Goal: Task Accomplishment & Management: Manage account settings

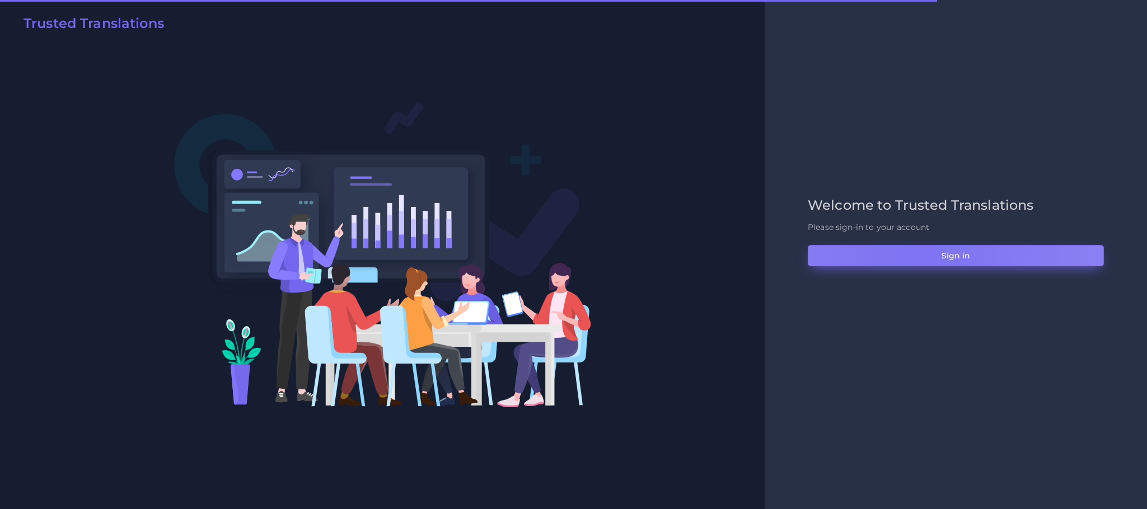
click at [918, 254] on button "Sign in" at bounding box center [956, 255] width 296 height 21
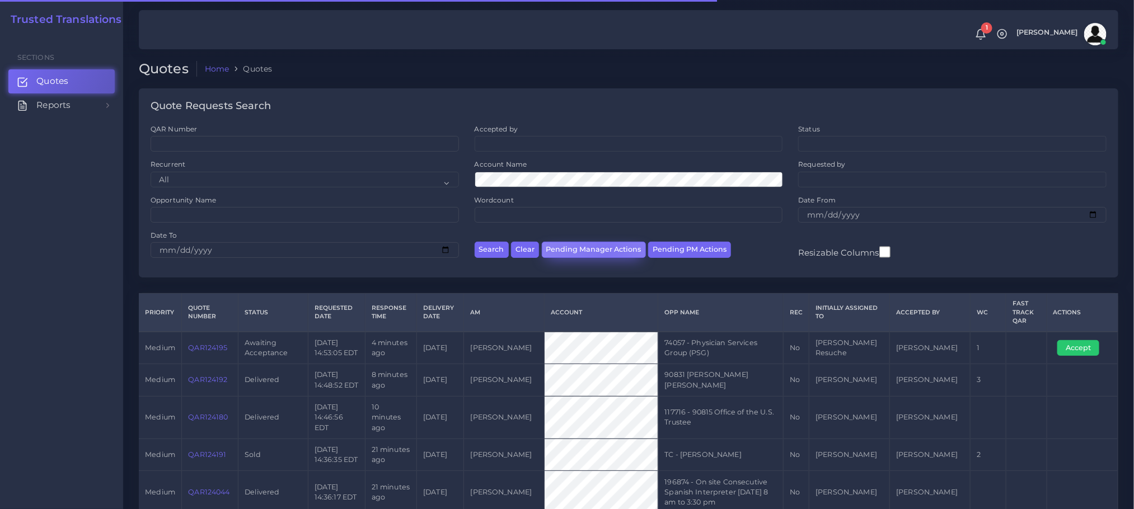
click at [605, 255] on button "Pending Manager Actions" at bounding box center [594, 250] width 104 height 16
select select "awaiting_manager_initial_review"
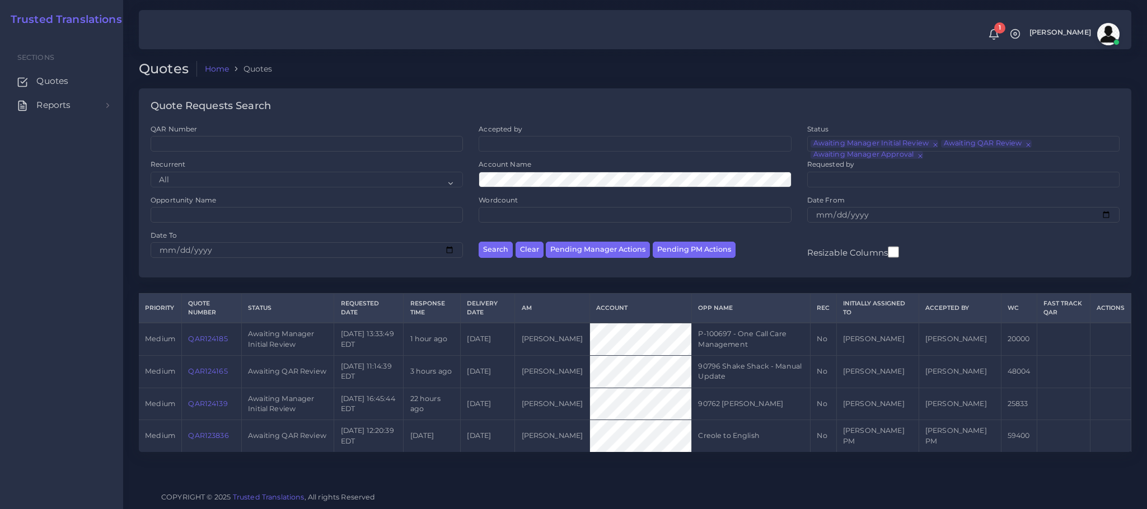
click at [210, 375] on link "QAR124165" at bounding box center [207, 371] width 39 height 8
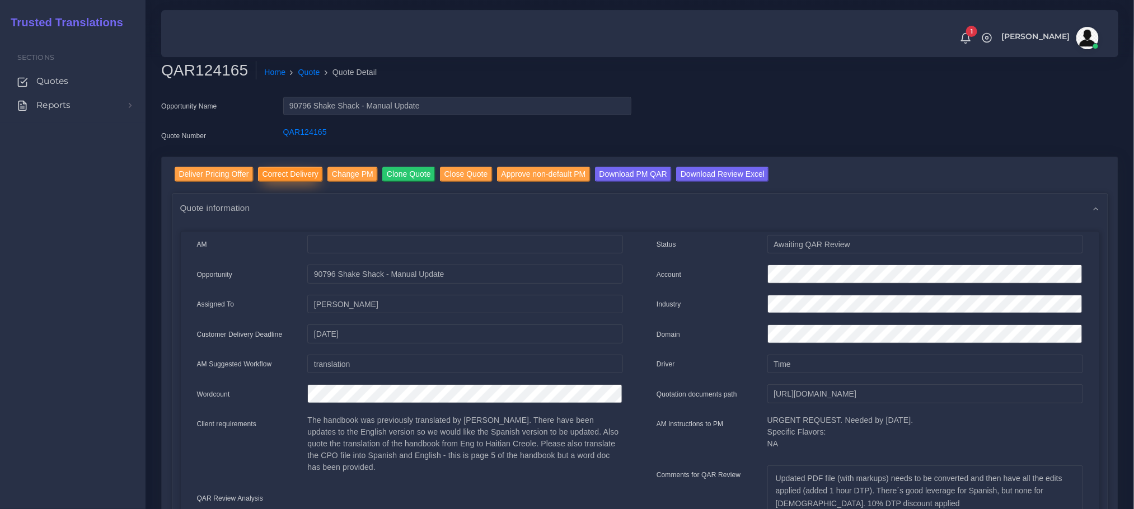
click at [282, 168] on input "Correct Delivery" at bounding box center [290, 174] width 65 height 15
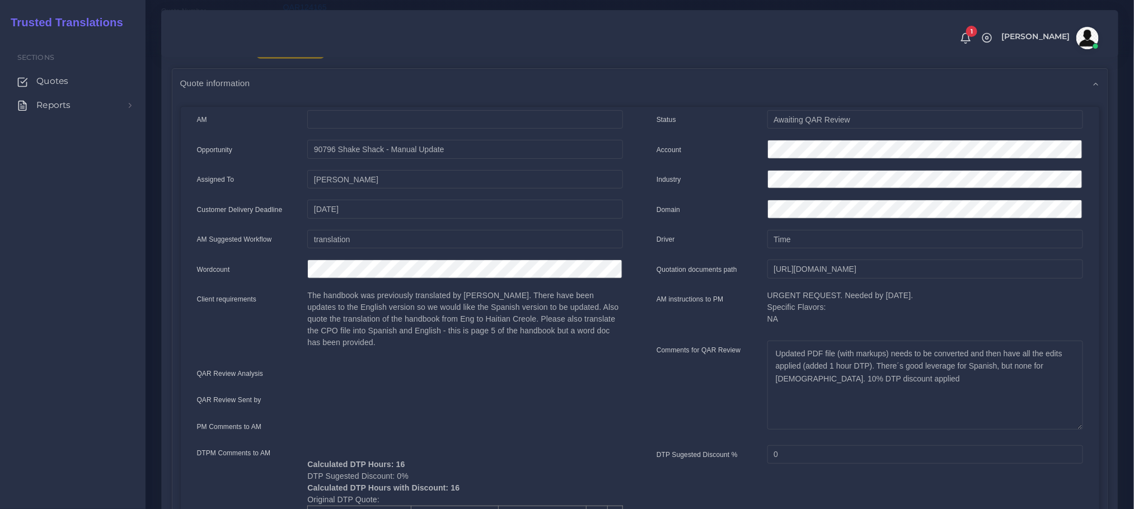
scroll to position [252, 0]
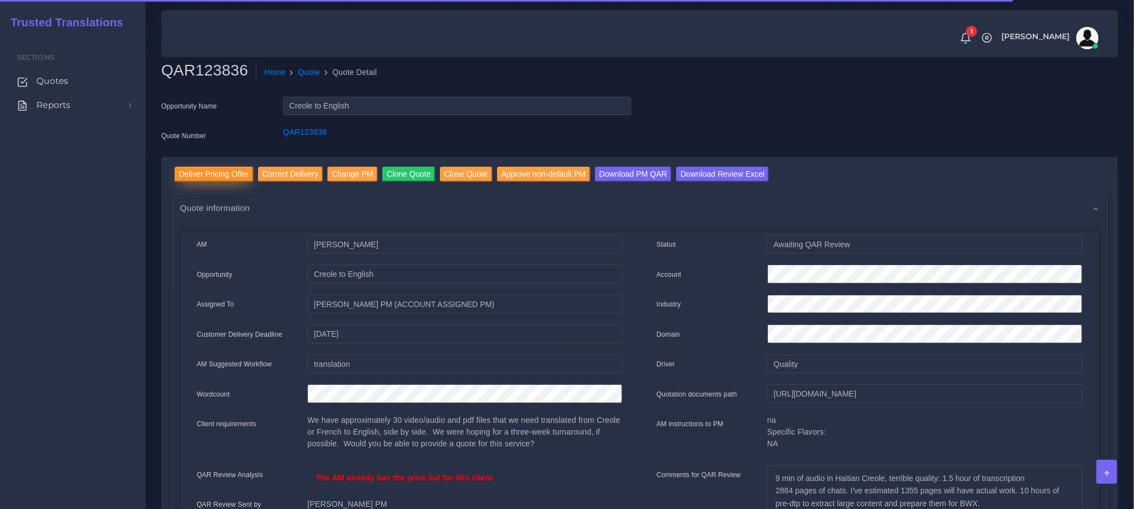
click at [209, 172] on input "Deliver Pricing Offer" at bounding box center [214, 174] width 79 height 15
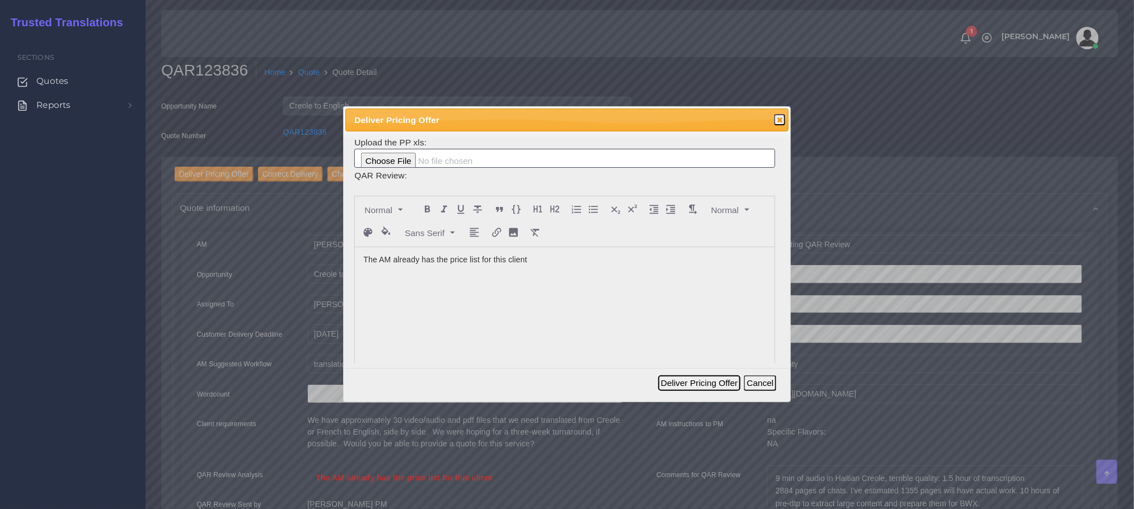
click at [714, 386] on button "Deliver Pricing Offer" at bounding box center [699, 384] width 82 height 16
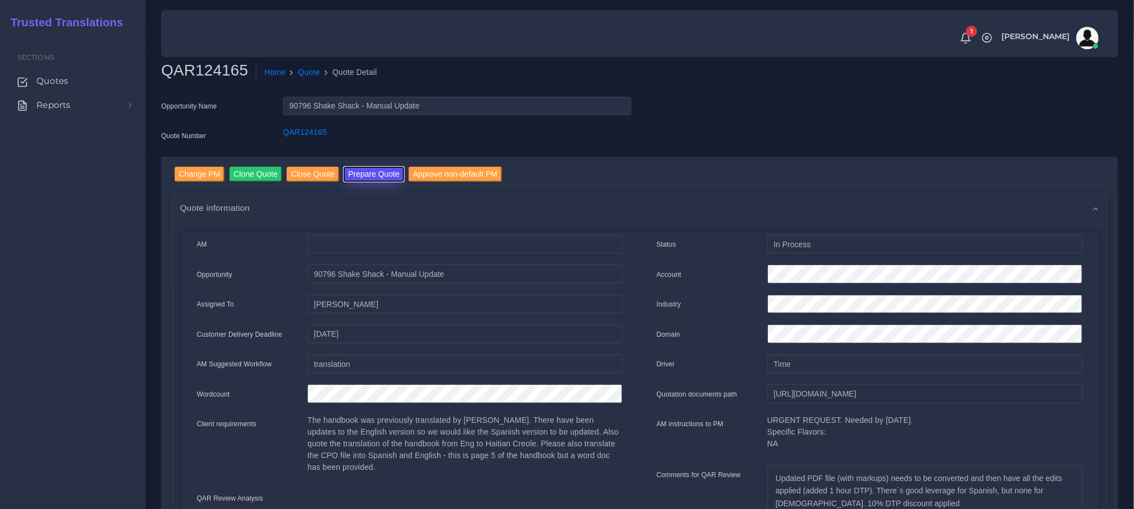
click at [372, 173] on button "Prepare Quote" at bounding box center [374, 174] width 60 height 15
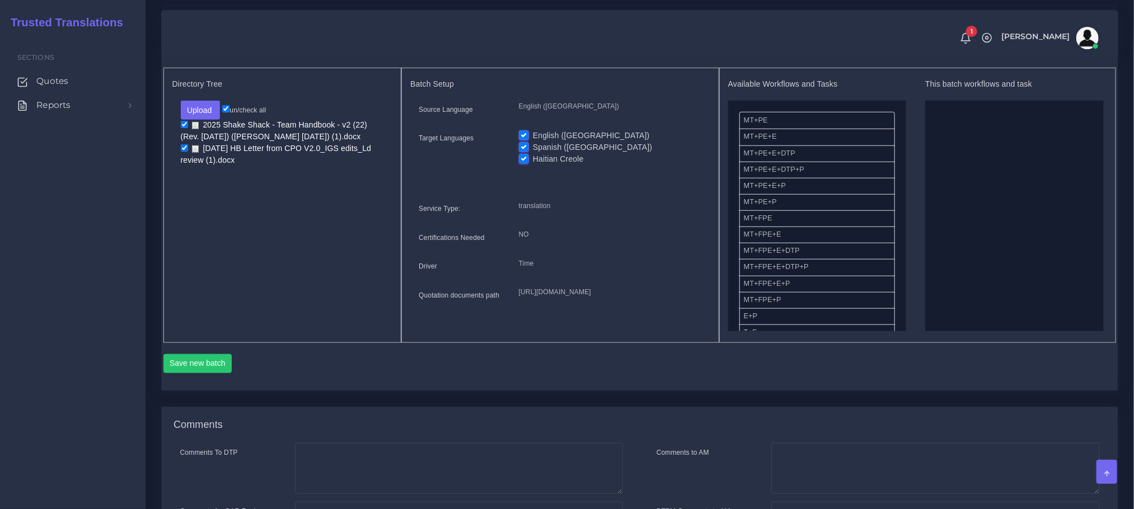
scroll to position [289, 0]
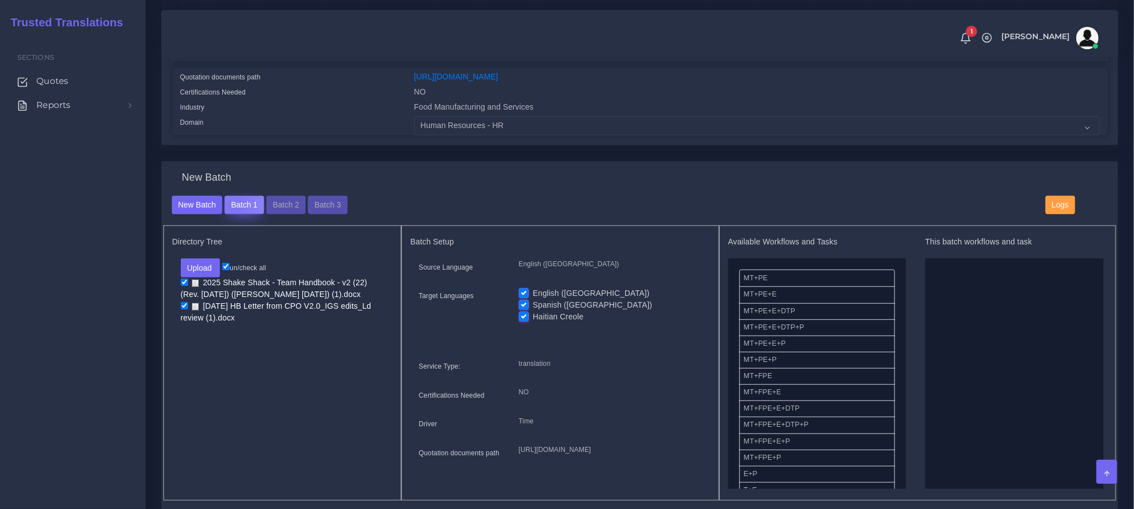
click at [235, 215] on button "Batch 1" at bounding box center [243, 205] width 39 height 19
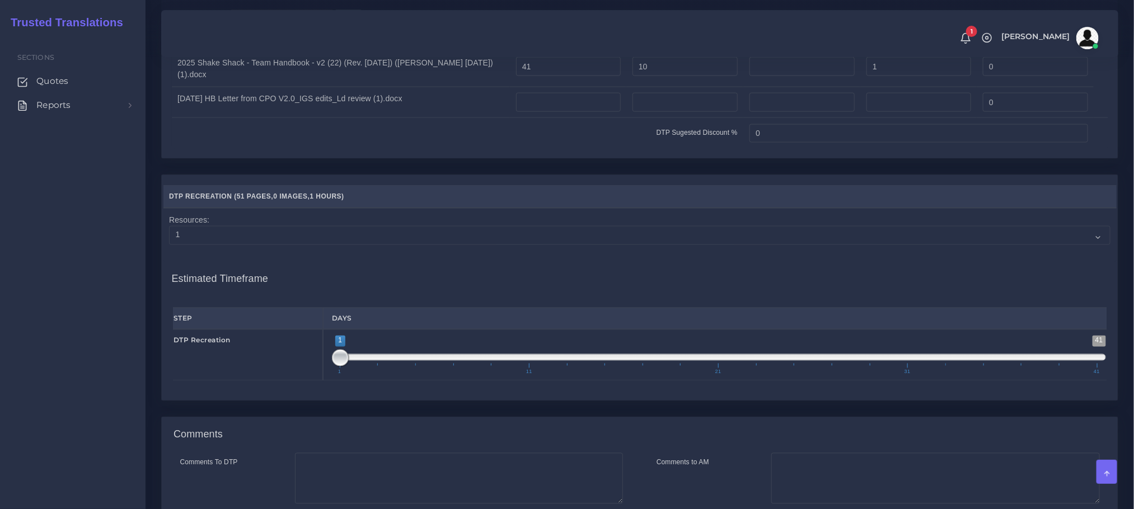
scroll to position [755, 0]
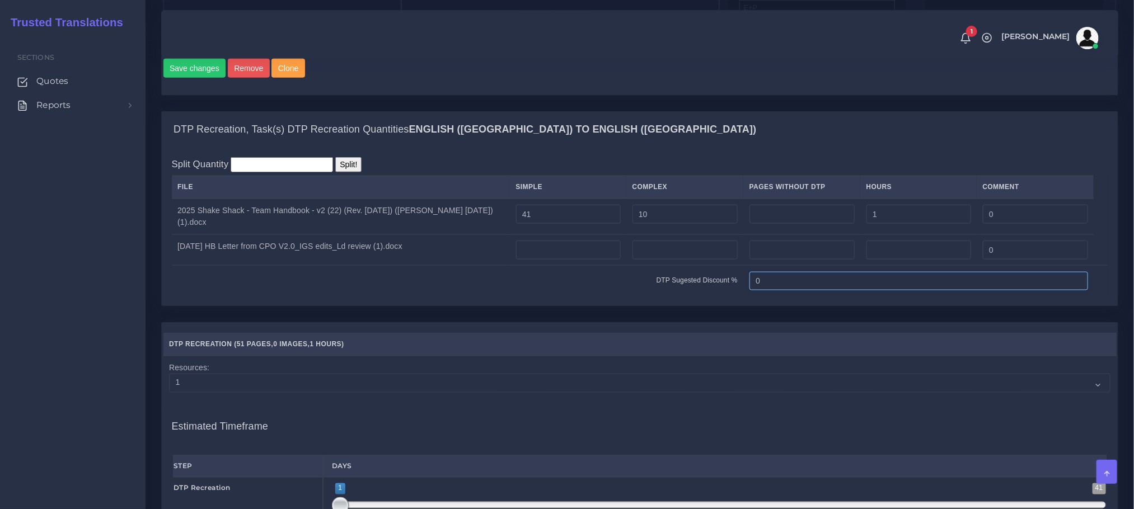
drag, startPoint x: 759, startPoint y: 317, endPoint x: 687, endPoint y: 322, distance: 71.8
click at [698, 297] on tr "DTP Sugested Discount % 0" at bounding box center [640, 281] width 936 height 31
type input "10"
click at [625, 297] on td "DTP Sugested Discount %" at bounding box center [458, 281] width 572 height 31
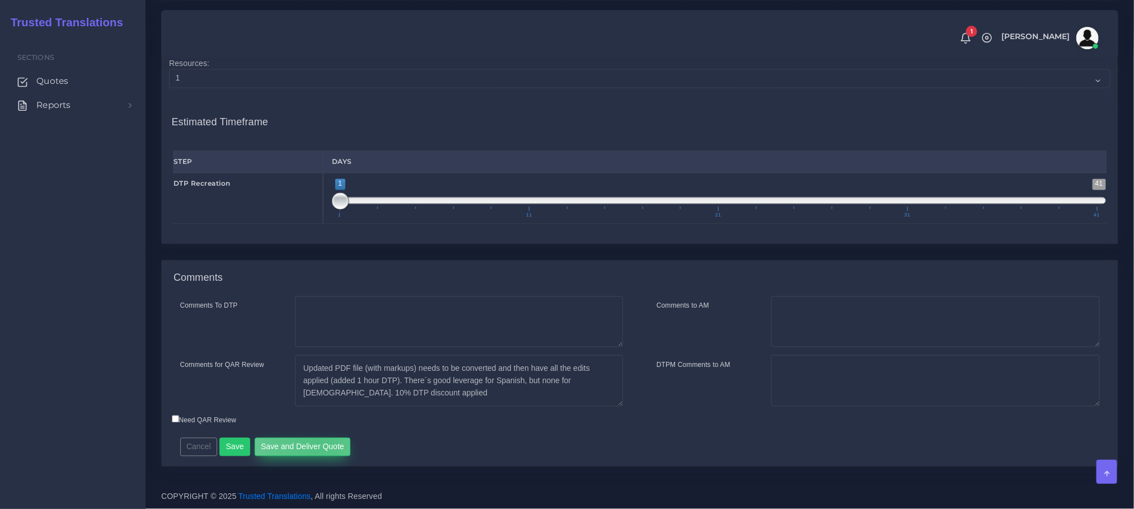
click at [315, 444] on button "Save and Deliver Quote" at bounding box center [303, 447] width 96 height 19
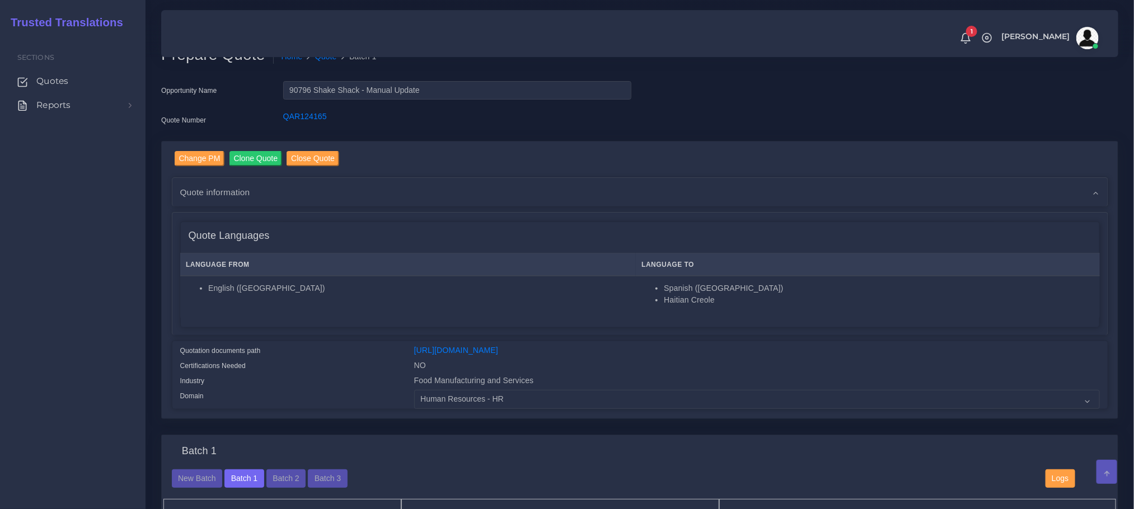
scroll to position [12, 0]
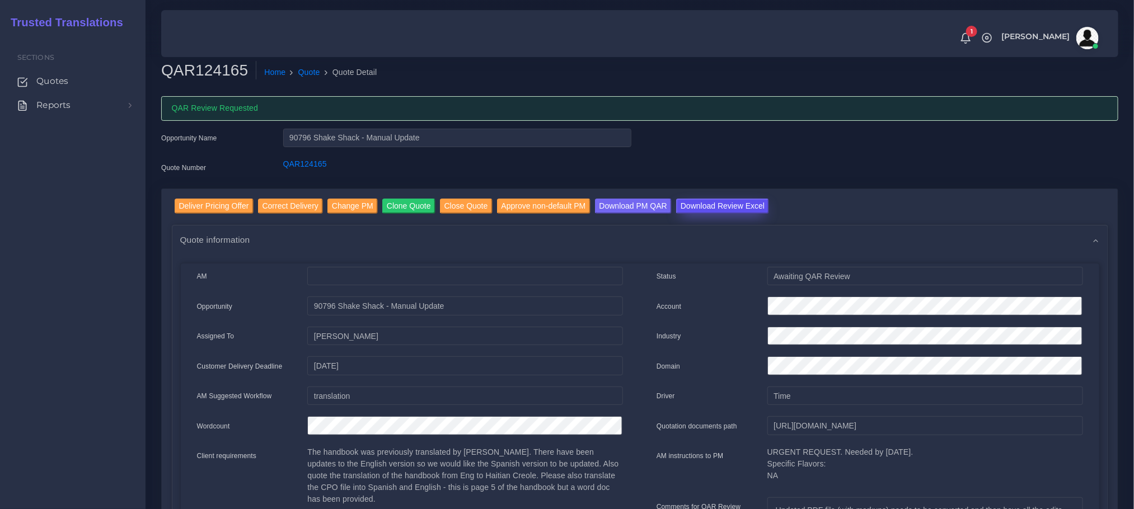
click at [715, 205] on input "Download Review Excel" at bounding box center [722, 206] width 93 height 15
click at [199, 204] on input "Deliver Pricing Offer" at bounding box center [214, 206] width 79 height 15
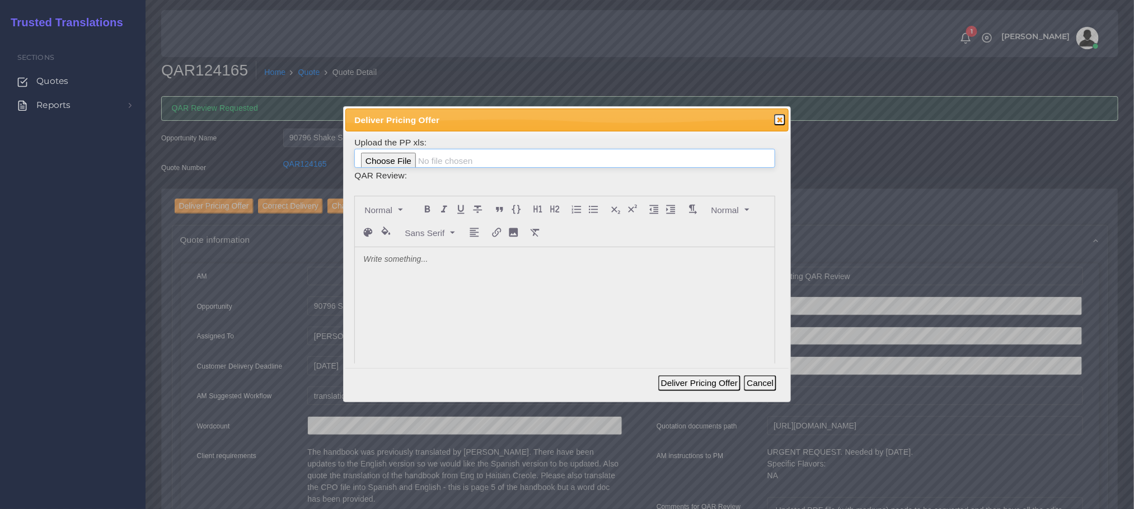
click at [396, 163] on input "file" at bounding box center [564, 158] width 420 height 19
type input "C:\fakepath\PP_Shake_Shack_Enterprises__LLC._124165.xlsx"
click at [455, 297] on div at bounding box center [564, 330] width 419 height 167
click at [697, 387] on button "Deliver Pricing Offer" at bounding box center [699, 384] width 82 height 16
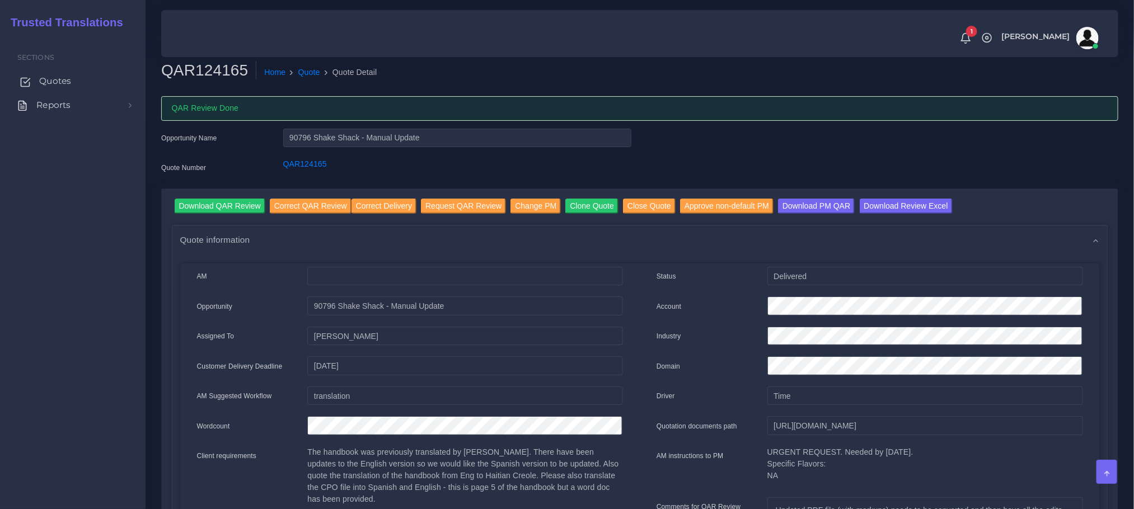
click at [60, 77] on span "Quotes" at bounding box center [55, 81] width 32 height 12
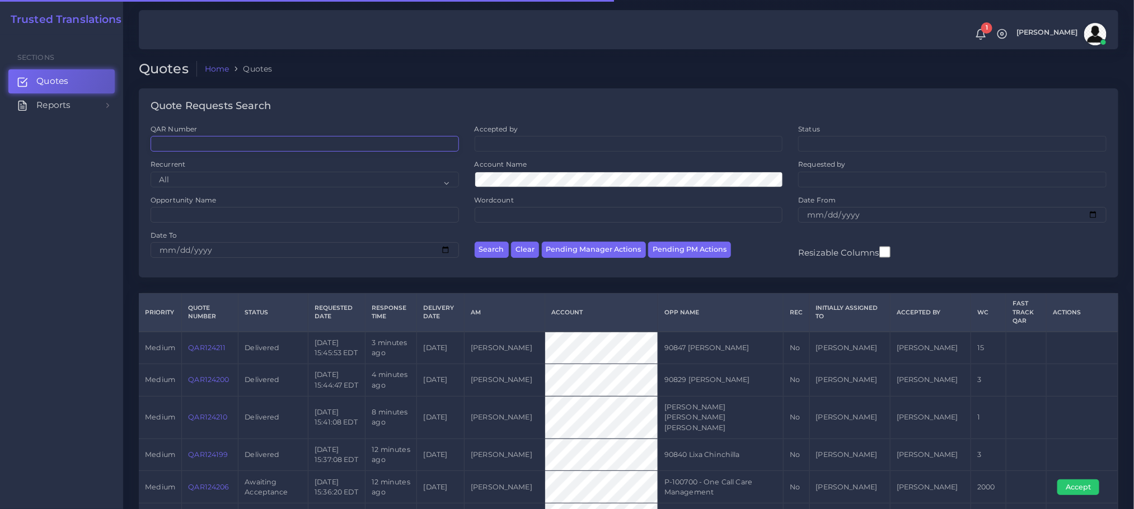
drag, startPoint x: 0, startPoint y: 0, endPoint x: 284, endPoint y: 147, distance: 319.9
click at [284, 148] on input "QAR Number" at bounding box center [305, 144] width 308 height 16
paste input "QAR124139"
type input "QAR124139"
click at [475, 242] on button "Search" at bounding box center [492, 250] width 34 height 16
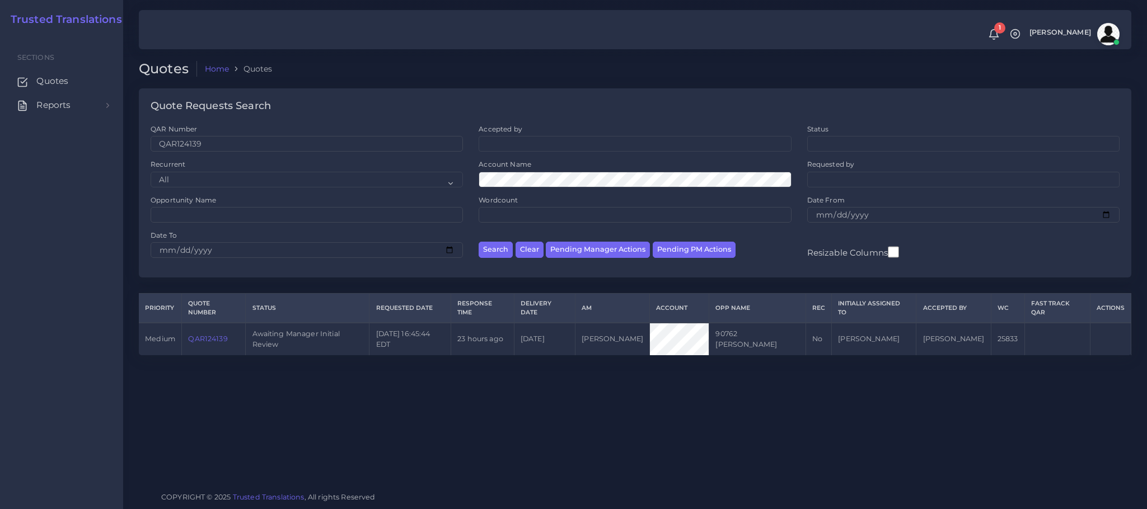
click at [205, 342] on link "QAR124139" at bounding box center [207, 339] width 39 height 8
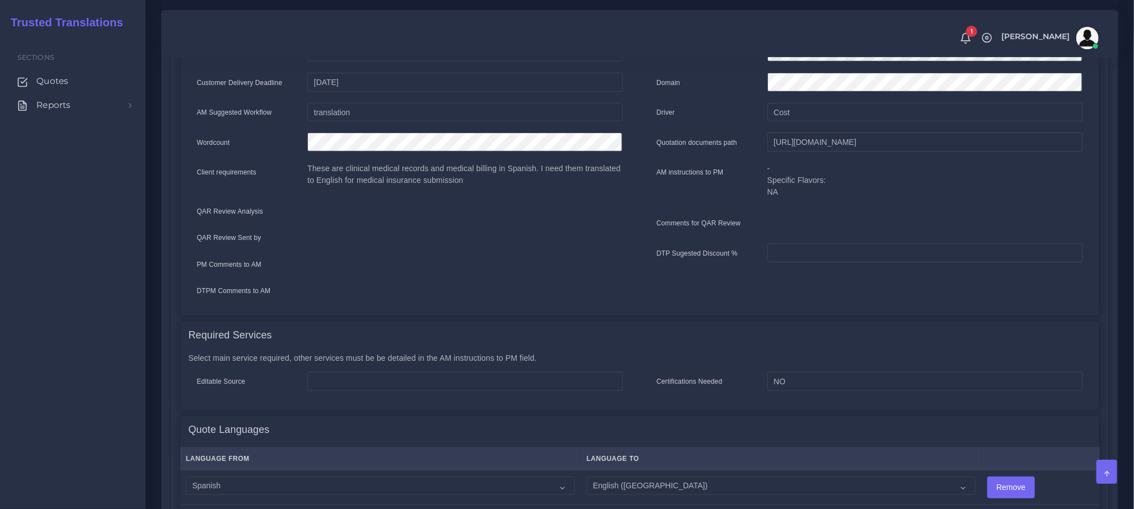
scroll to position [595, 0]
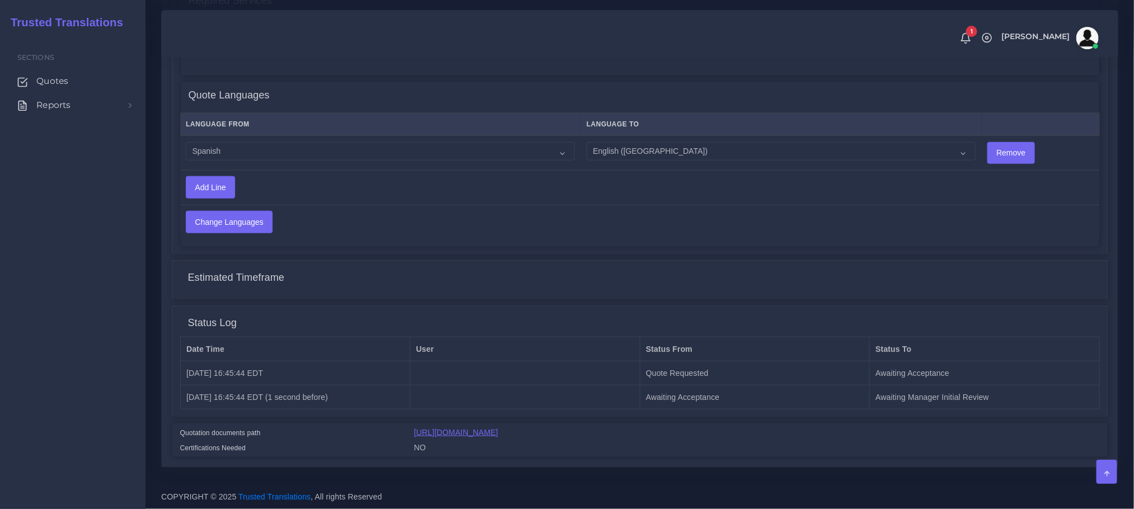
click at [498, 428] on link "https://workdrive.zoho.com/fgoh3e43b1a1fe2124b65bedd7c3c51a0e040/teams/fgoh3e43…" at bounding box center [456, 432] width 84 height 9
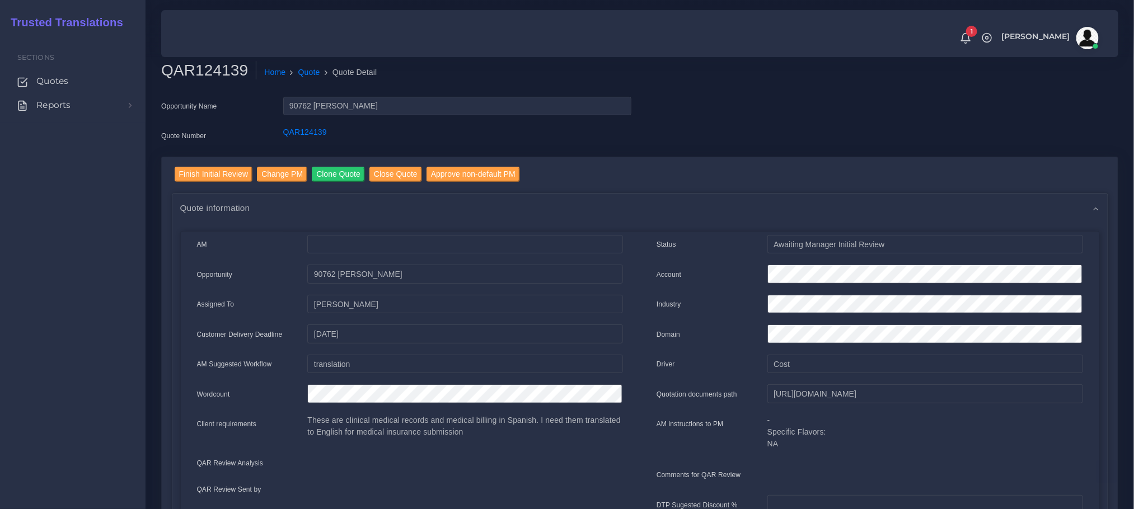
scroll to position [0, 0]
drag, startPoint x: 182, startPoint y: 158, endPoint x: 194, endPoint y: 176, distance: 21.4
click at [194, 176] on input "Finish Initial Review" at bounding box center [214, 174] width 78 height 15
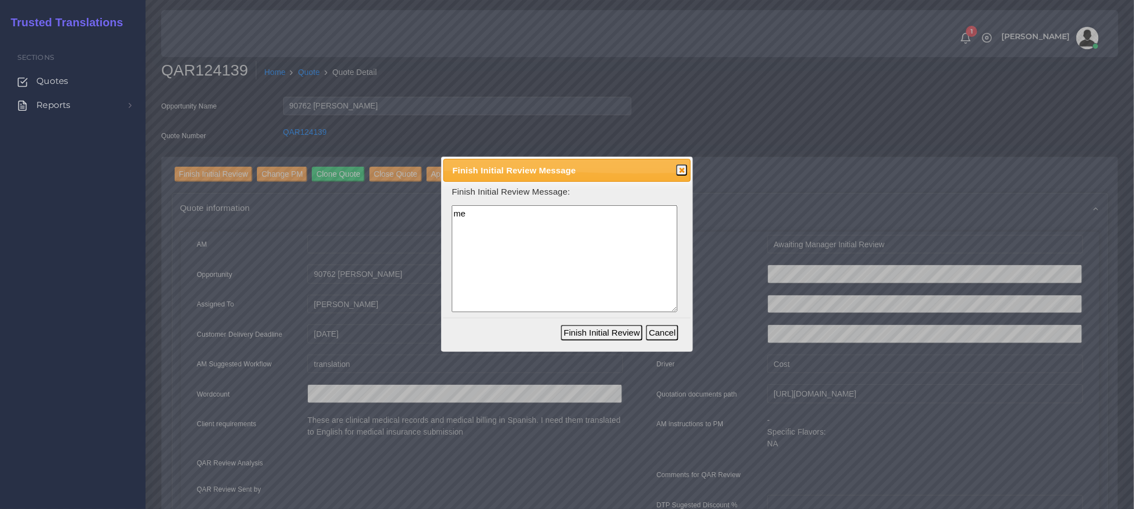
type textarea "m"
type textarea "clinical records. PDF is editable. We can do PRE"
click at [599, 331] on button "Finish Initial Review" at bounding box center [602, 333] width 82 height 16
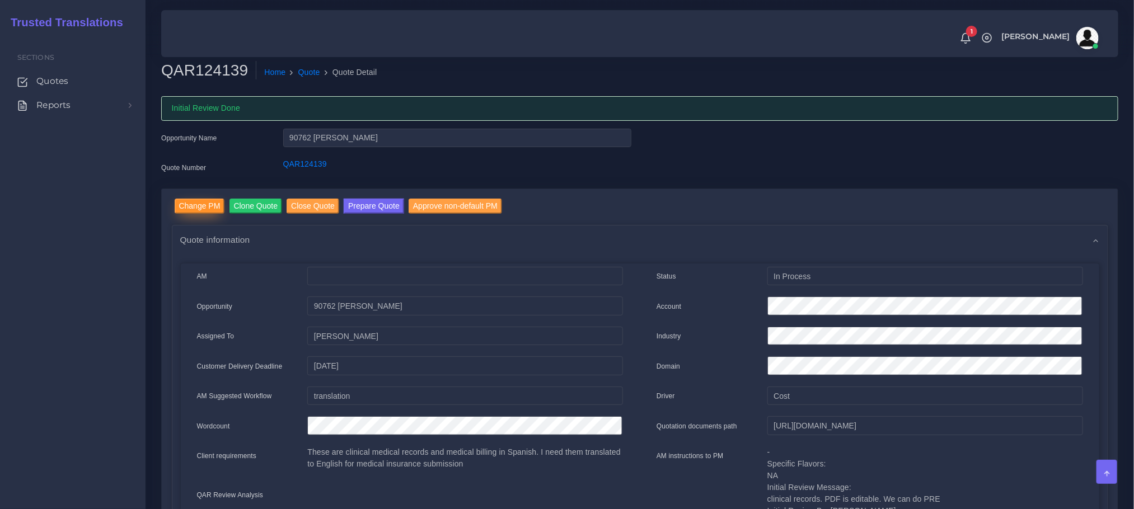
click at [195, 200] on input "Change PM" at bounding box center [200, 206] width 50 height 15
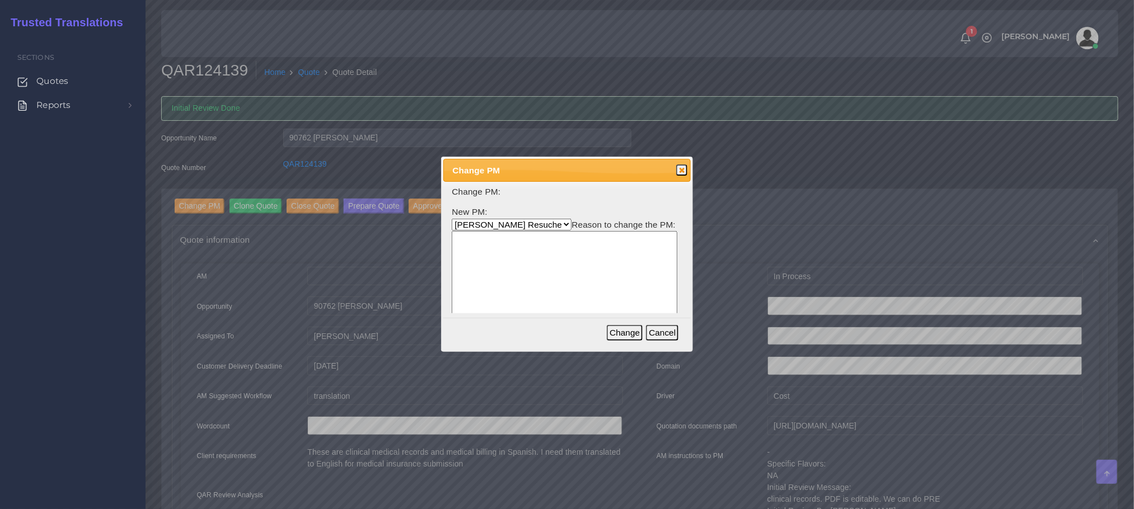
drag, startPoint x: 496, startPoint y: 227, endPoint x: 480, endPoint y: 232, distance: 16.6
click at [496, 227] on select "[PERSON_NAME] [PERSON_NAME] PM [PERSON_NAME] [PERSON_NAME] [PERSON_NAME] [PERSO…" at bounding box center [512, 225] width 120 height 12
select select "53965373-4c25-f79f-28c7-55e5c69548ea"
click at [452, 219] on select "[PERSON_NAME] [PERSON_NAME] PM [PERSON_NAME] [PERSON_NAME] [PERSON_NAME] [PERSO…" at bounding box center [512, 225] width 120 height 12
click at [519, 274] on textarea at bounding box center [565, 284] width 226 height 107
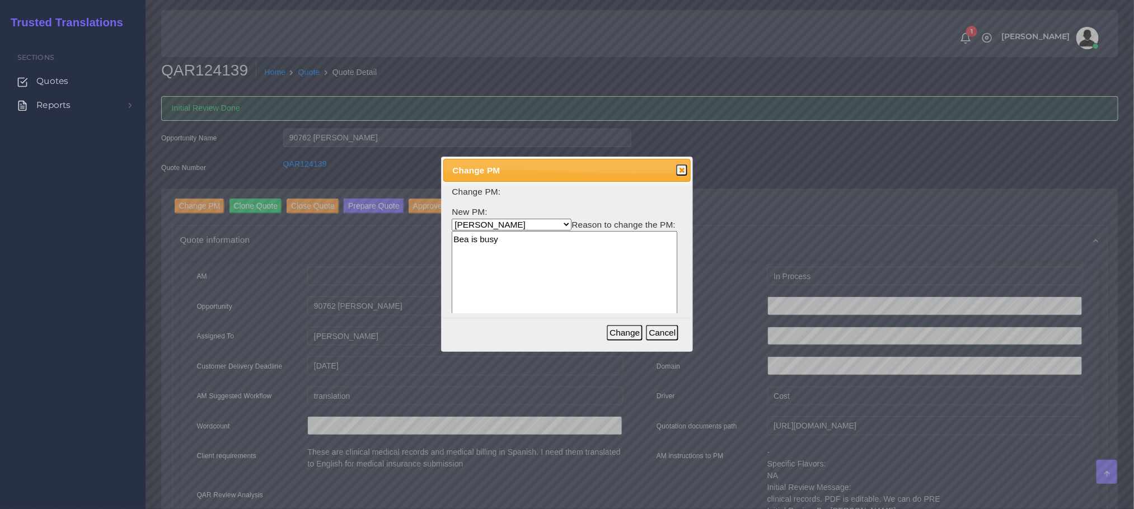
type textarea "Bea is busy"
click at [618, 331] on button "Change" at bounding box center [625, 333] width 36 height 16
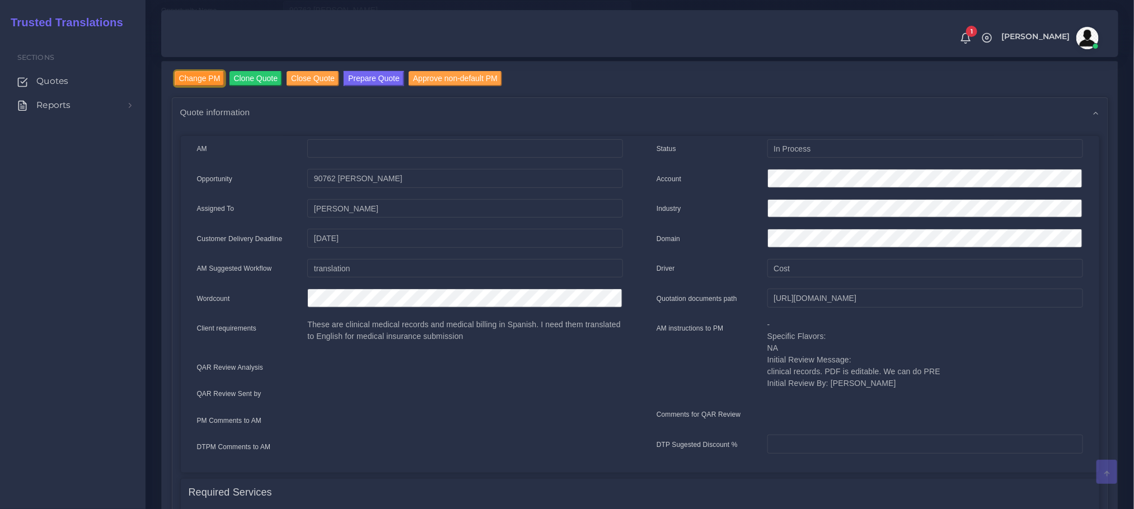
scroll to position [168, 0]
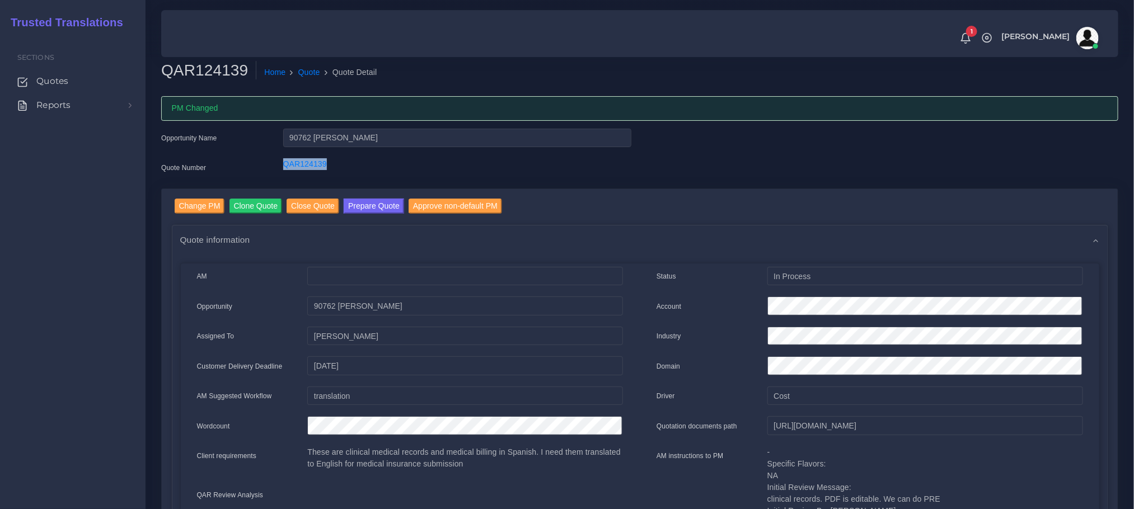
drag, startPoint x: 332, startPoint y: 162, endPoint x: 279, endPoint y: 158, distance: 53.9
click at [279, 158] on div "QAR124139" at bounding box center [457, 169] width 365 height 22
copy link "QAR124139"
click at [71, 86] on link "Quotes" at bounding box center [72, 81] width 129 height 24
